Goal: Task Accomplishment & Management: Use online tool/utility

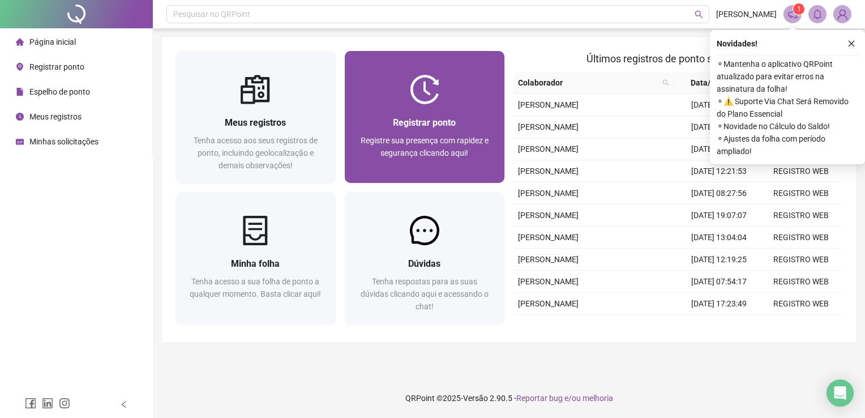
click at [465, 114] on div "Registrar ponto Registre sua presença com rapidez e segurança clicando aqui!" at bounding box center [425, 143] width 160 height 79
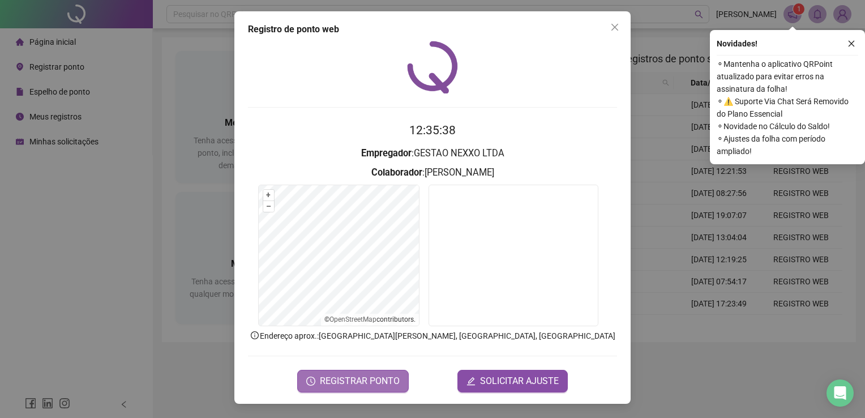
click at [348, 372] on button "REGISTRAR PONTO" at bounding box center [353, 381] width 112 height 23
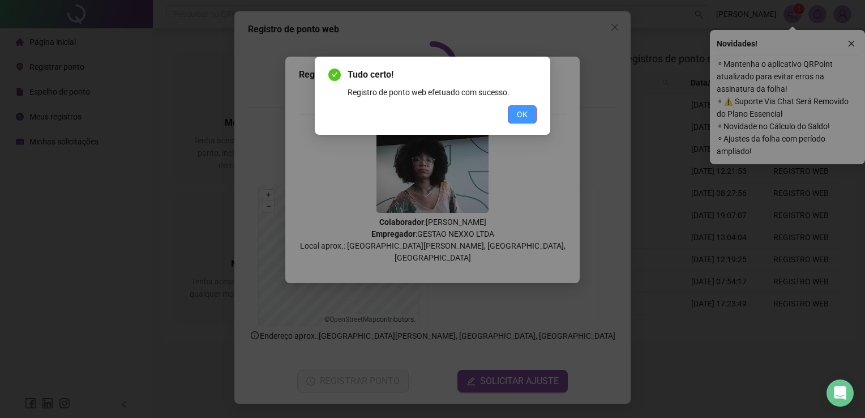
click at [523, 109] on span "OK" at bounding box center [522, 114] width 11 height 12
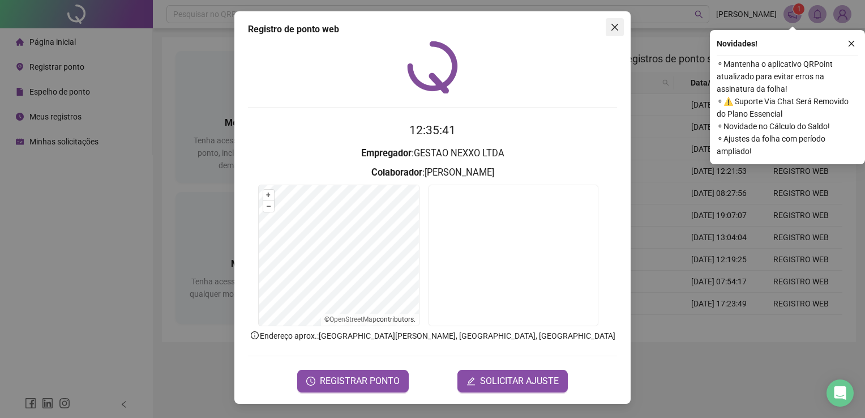
click at [609, 27] on span "Close" at bounding box center [615, 27] width 18 height 9
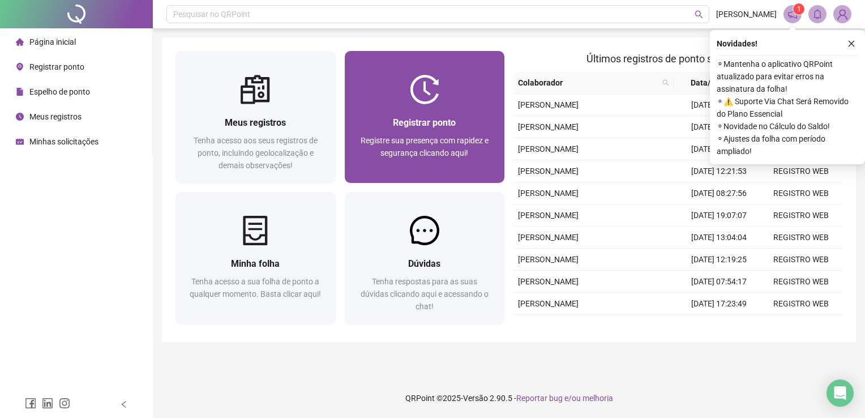
click at [444, 76] on div at bounding box center [425, 89] width 160 height 29
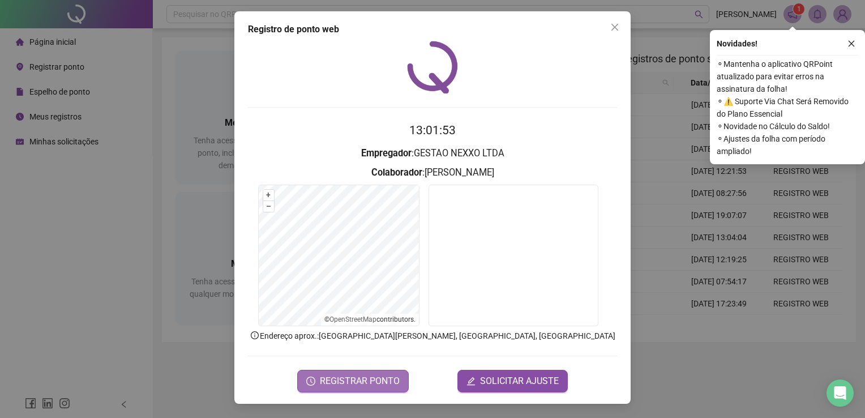
click at [371, 370] on button "REGISTRAR PONTO" at bounding box center [353, 381] width 112 height 23
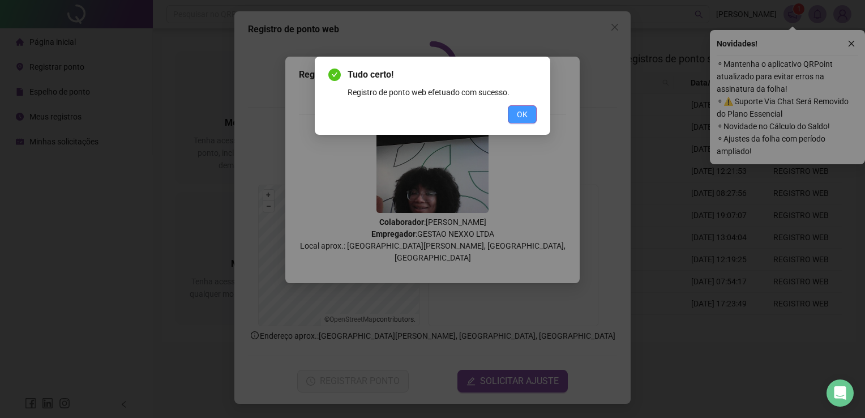
click at [521, 111] on span "OK" at bounding box center [522, 114] width 11 height 12
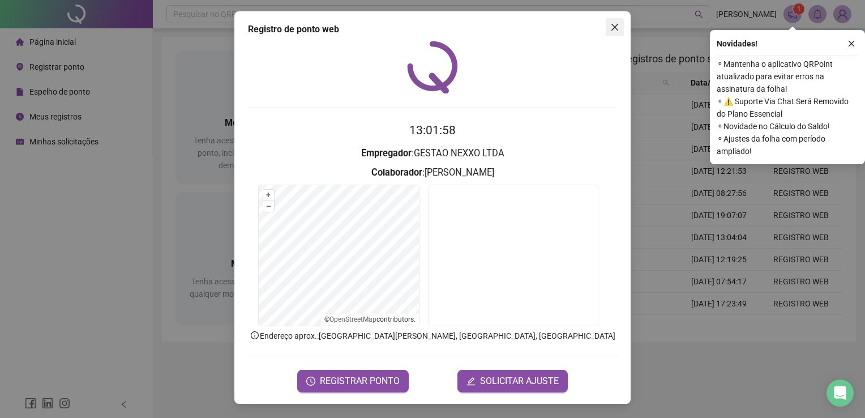
click at [619, 31] on span "Close" at bounding box center [615, 27] width 18 height 9
